Goal: Task Accomplishment & Management: Manage account settings

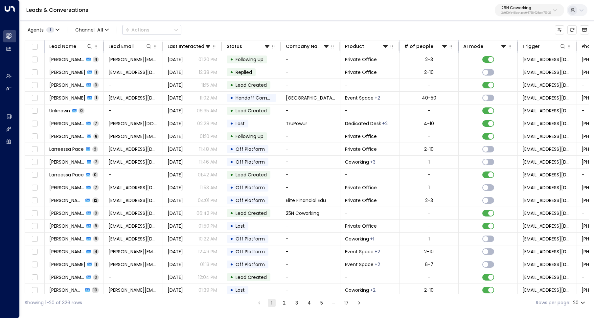
click at [512, 11] on div "25N Coworking 3b9800f4-81ca-4ec0-8758-72fbe4763f36" at bounding box center [526, 10] width 50 height 9
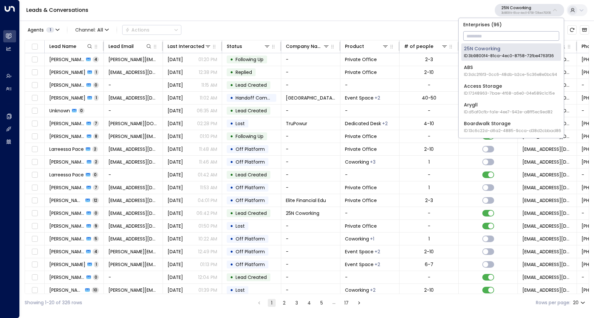
click at [511, 35] on input "text" at bounding box center [511, 36] width 96 height 12
click at [521, 121] on div "Boardwalk Storage ID: 13c6c22d-d6a2-4885-9cca-d38d2cbbad86" at bounding box center [512, 126] width 97 height 13
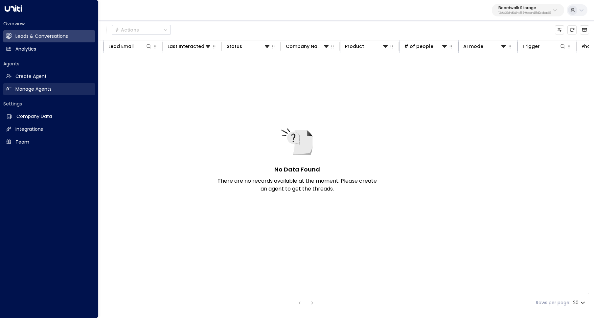
click at [31, 89] on h2 "Manage Agents" at bounding box center [33, 89] width 36 height 7
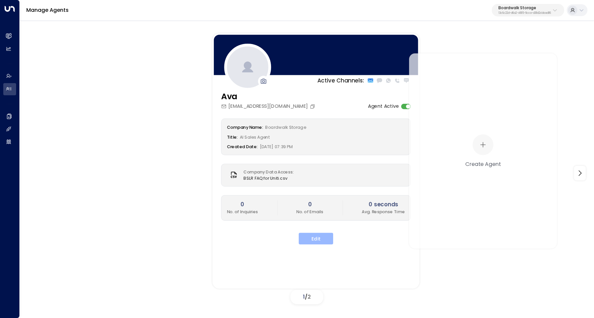
click at [323, 237] on button "Edit" at bounding box center [315, 238] width 34 height 12
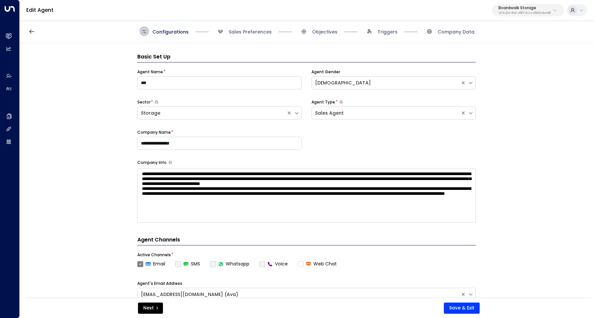
scroll to position [10, 0]
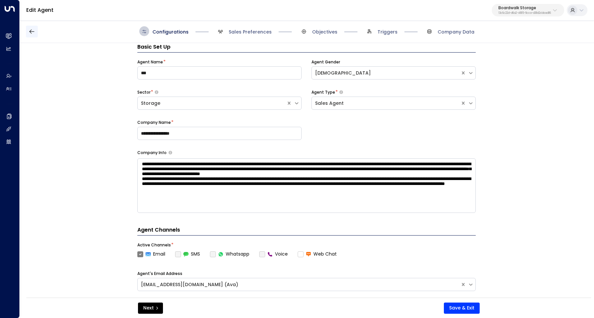
click at [36, 30] on button "button" at bounding box center [32, 32] width 12 height 12
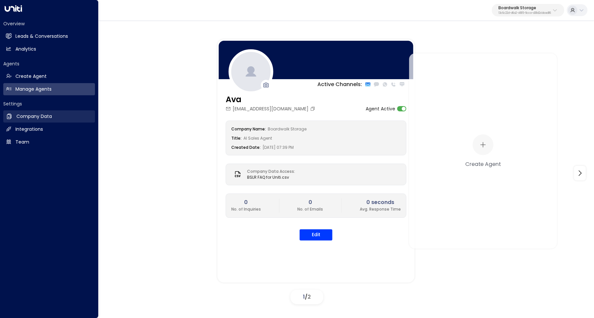
click at [35, 119] on h2 "Company Data" at bounding box center [33, 116] width 35 height 7
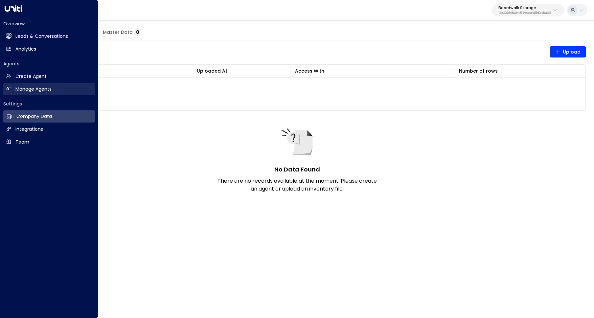
click at [26, 87] on h2 "Manage Agents" at bounding box center [33, 89] width 36 height 7
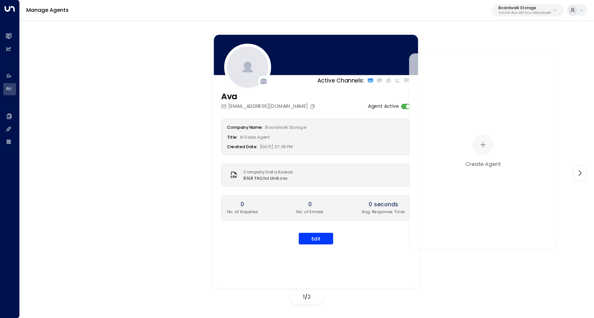
click at [335, 241] on div "Edit" at bounding box center [316, 238] width 190 height 12
click at [324, 236] on button "Edit" at bounding box center [315, 238] width 34 height 12
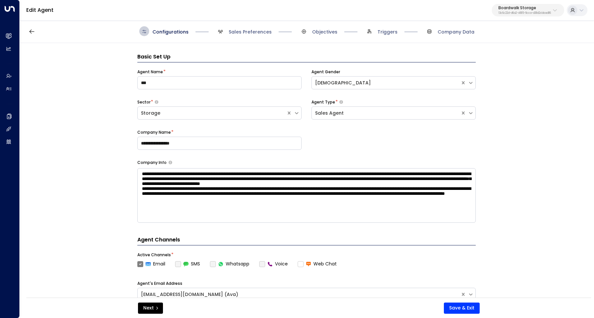
scroll to position [10, 0]
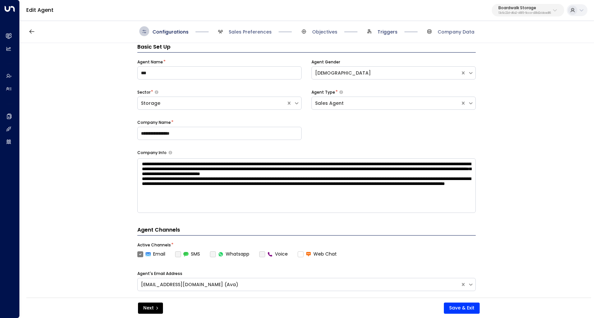
click at [387, 34] on span "Triggers" at bounding box center [380, 31] width 33 height 10
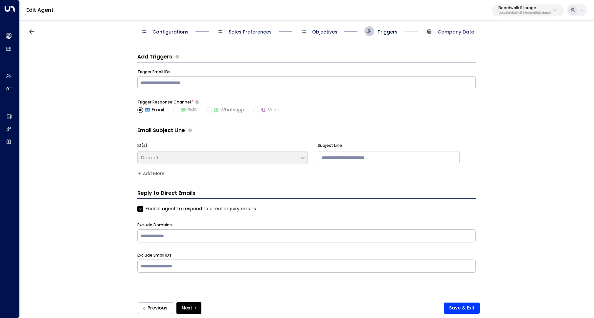
click at [452, 33] on span "Company Data" at bounding box center [455, 32] width 37 height 7
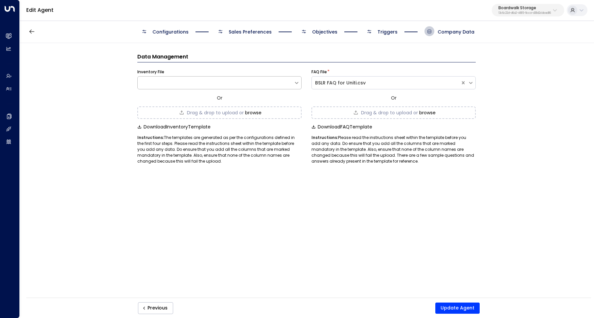
click at [269, 86] on div at bounding box center [219, 82] width 164 height 13
click at [244, 80] on div at bounding box center [216, 82] width 156 height 7
click at [228, 111] on span "Drag & drop to upload or" at bounding box center [215, 112] width 57 height 5
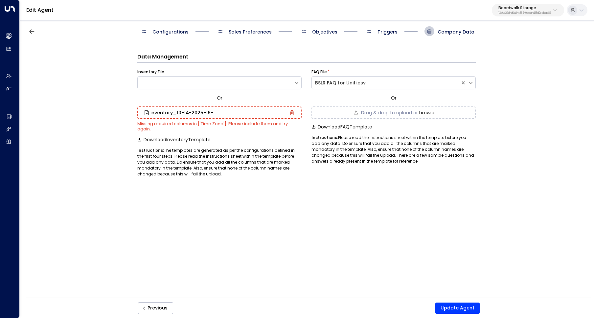
click at [439, 43] on div "Data Management Inventory File Or inventory_10-14-2025-16-53.csv Missing requir…" at bounding box center [306, 110] width 338 height 134
click at [452, 29] on span "Company Data" at bounding box center [455, 32] width 37 height 7
click at [452, 30] on span "Company Data" at bounding box center [455, 32] width 37 height 7
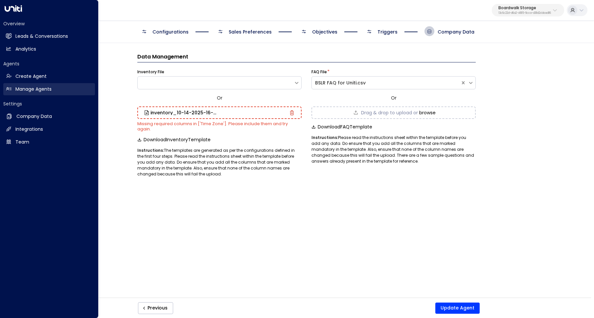
click at [16, 89] on h2 "Manage Agents" at bounding box center [33, 89] width 36 height 7
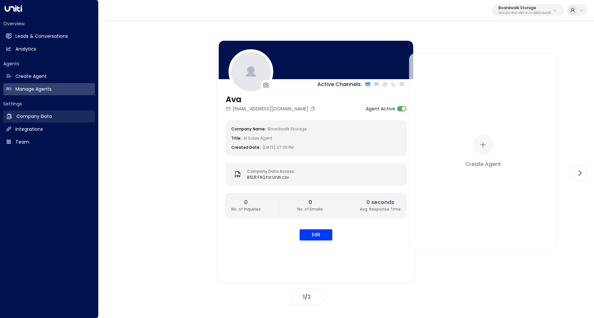
click at [43, 112] on link "Company Data Company Data" at bounding box center [49, 116] width 92 height 12
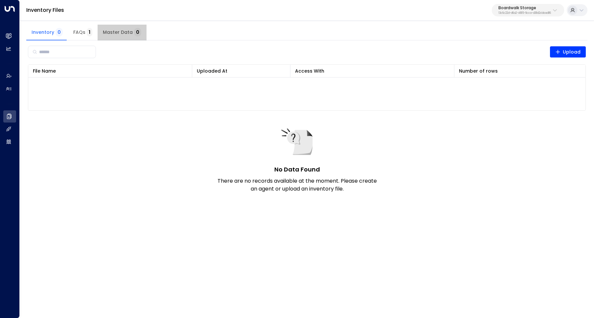
click at [122, 34] on span "Master Data 0" at bounding box center [122, 33] width 38 height 6
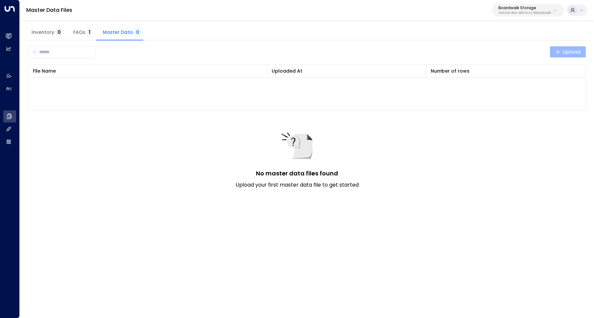
click at [555, 49] on icon "button" at bounding box center [557, 51] width 5 height 5
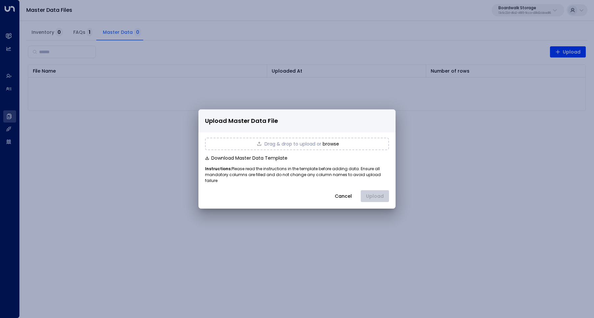
click at [326, 142] on div "Drag & drop to upload or browse" at bounding box center [297, 144] width 184 height 12
click at [377, 194] on button "Upload" at bounding box center [374, 196] width 28 height 12
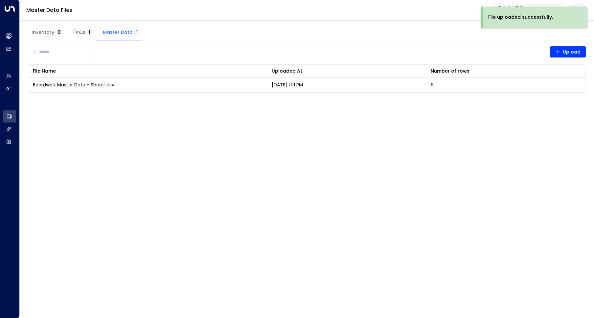
click at [407, 101] on html "File uploaded successfully. Overview Leads & Conversations Leads & Conversation…" at bounding box center [297, 50] width 594 height 101
click at [54, 31] on span "Inventory 0" at bounding box center [47, 33] width 31 height 6
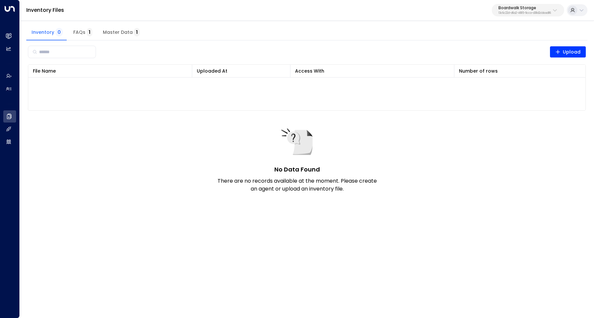
drag, startPoint x: 311, startPoint y: 164, endPoint x: 323, endPoint y: 148, distance: 19.9
click at [311, 163] on div "No Data Found There are no records available at the moment. Please create an ag…" at bounding box center [297, 158] width 164 height 67
click at [568, 51] on span "Upload" at bounding box center [568, 52] width 26 height 8
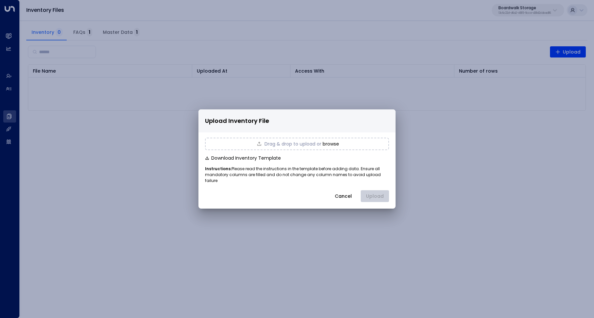
click at [311, 140] on div "Drag & drop to upload or browse Download Inventory Template Instructions: Pleas…" at bounding box center [296, 168] width 197 height 73
click at [310, 144] on span "Drag & drop to upload or" at bounding box center [292, 143] width 57 height 5
click at [372, 194] on button "Upload" at bounding box center [374, 196] width 28 height 12
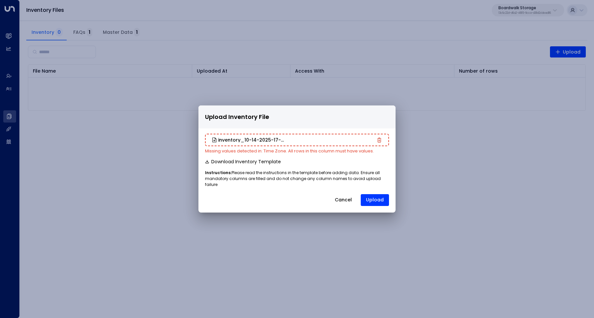
click at [380, 142] on icon "button" at bounding box center [379, 140] width 5 height 5
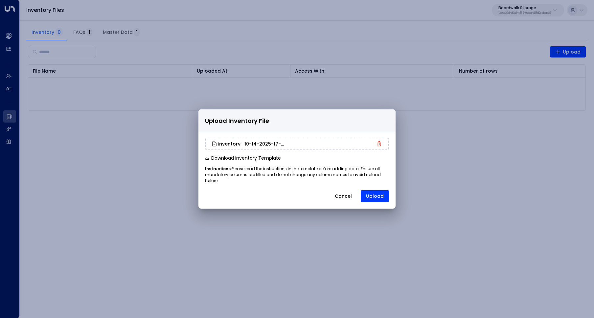
click at [383, 199] on div "inventory_10-14-2025-17-09.csv Download Inventory Template Instructions: Please…" at bounding box center [296, 168] width 197 height 73
click at [381, 195] on button "Upload" at bounding box center [374, 196] width 28 height 12
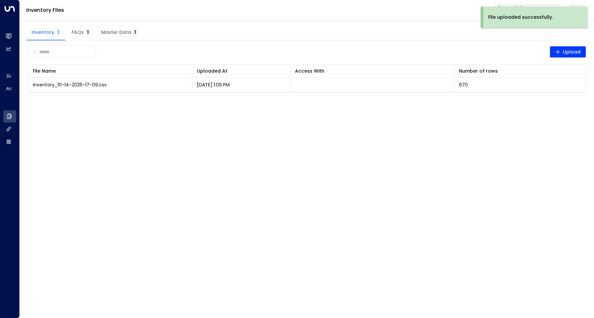
click at [388, 101] on html "File uploaded successfully. Overview Leads & Conversations Leads & Conversation…" at bounding box center [297, 50] width 594 height 101
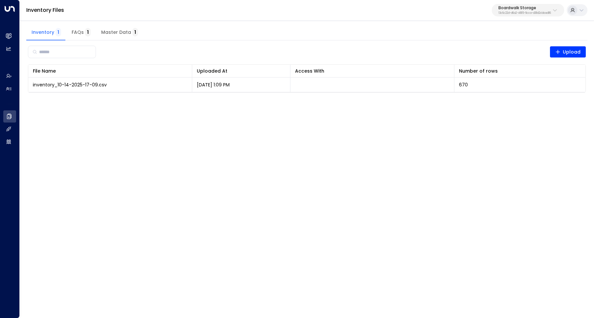
click at [344, 101] on html "File uploaded successfully. Overview Leads & Conversations Leads & Conversation…" at bounding box center [297, 50] width 594 height 101
click at [406, 42] on div "​ Upload File Name 0 Uploaded At 0 Access With Number of rows 0 inventory_10-14…" at bounding box center [306, 67] width 561 height 55
click at [124, 32] on span "Master Data 1" at bounding box center [119, 33] width 37 height 6
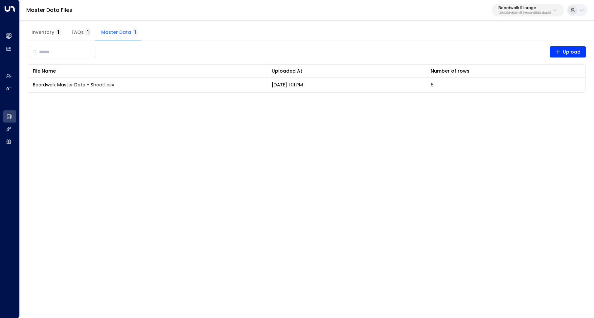
click at [59, 30] on span "1" at bounding box center [58, 32] width 6 height 9
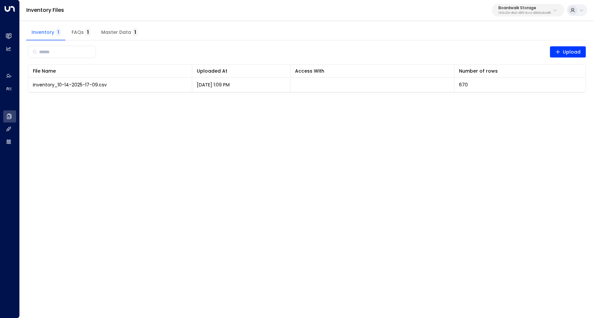
click at [280, 43] on div "​ Upload File Name 0 Uploaded At 0 Access With Number of rows 0 inventory_10-14…" at bounding box center [306, 67] width 561 height 55
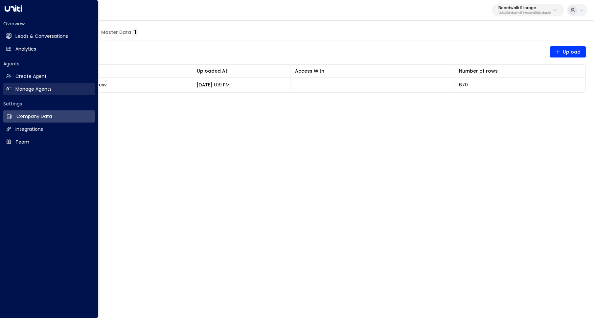
click at [9, 87] on icon at bounding box center [9, 89] width 6 height 6
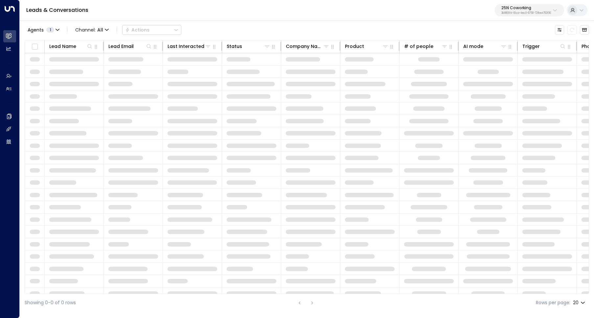
click at [542, 12] on p "3b9800f4-81ca-4ec0-8758-72fbe4763f36" at bounding box center [526, 13] width 50 height 3
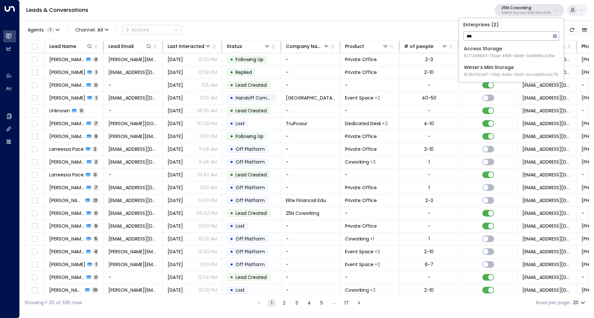
type input "***"
click at [508, 48] on div "Access Storage ID: 17248963-7bae-4f68-a6e0-04e589c1c15e" at bounding box center [509, 51] width 91 height 13
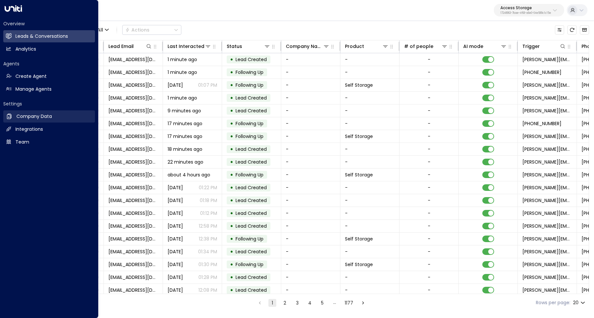
click at [42, 117] on h2 "Company Data" at bounding box center [33, 116] width 35 height 7
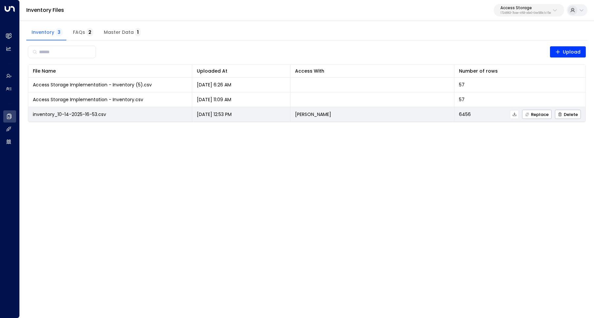
click at [513, 113] on icon at bounding box center [514, 114] width 5 height 5
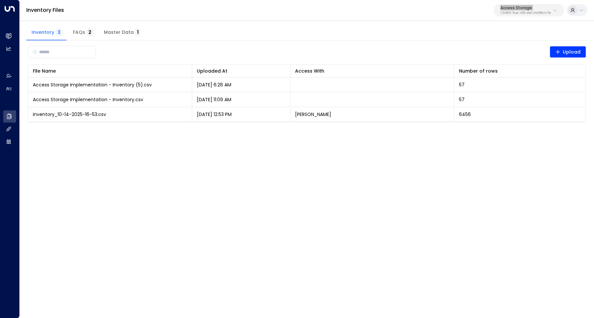
click at [457, 10] on div "Inventory Files Access Storage 17248963-7bae-4f68-a6e0-04e589c1c15e" at bounding box center [307, 10] width 574 height 21
click at [512, 15] on button "Access Storage 17248963-7bae-4f68-a6e0-04e589c1c15e" at bounding box center [528, 10] width 70 height 12
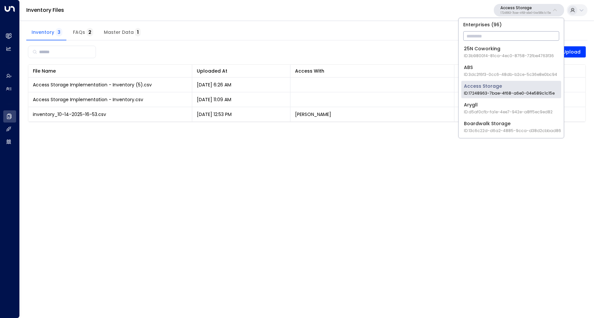
click at [512, 14] on p "17248963-7bae-4f68-a6e0-04e589c1c15e" at bounding box center [525, 13] width 51 height 3
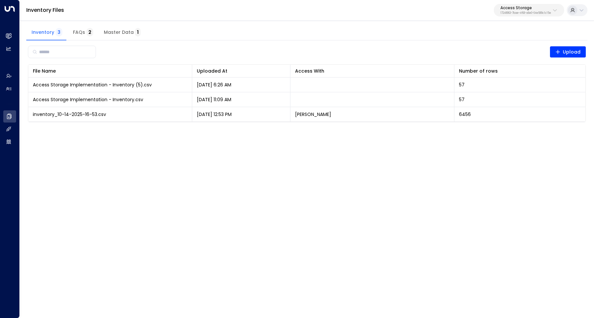
drag, startPoint x: 511, startPoint y: 11, endPoint x: 510, endPoint y: 15, distance: 4.4
click at [511, 11] on div "Access Storage 17248963-7bae-4f68-a6e0-04e589c1c15e" at bounding box center [525, 10] width 51 height 9
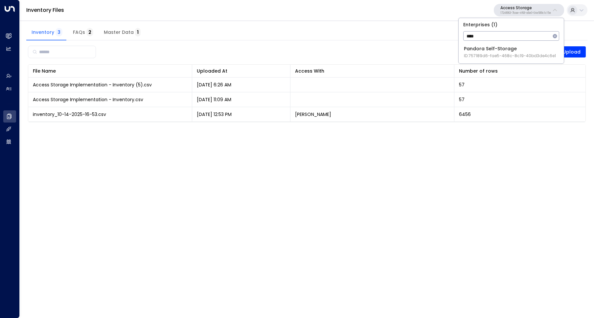
type input "****"
click at [503, 49] on div "Pandora Self-Storage ID: 757189d6-fae5-468c-8c19-40bd3de4c6e1" at bounding box center [510, 51] width 92 height 13
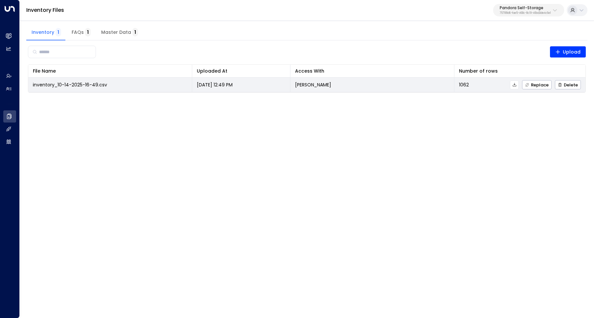
click at [516, 86] on icon at bounding box center [514, 84] width 5 height 5
